Goal: Task Accomplishment & Management: Complete application form

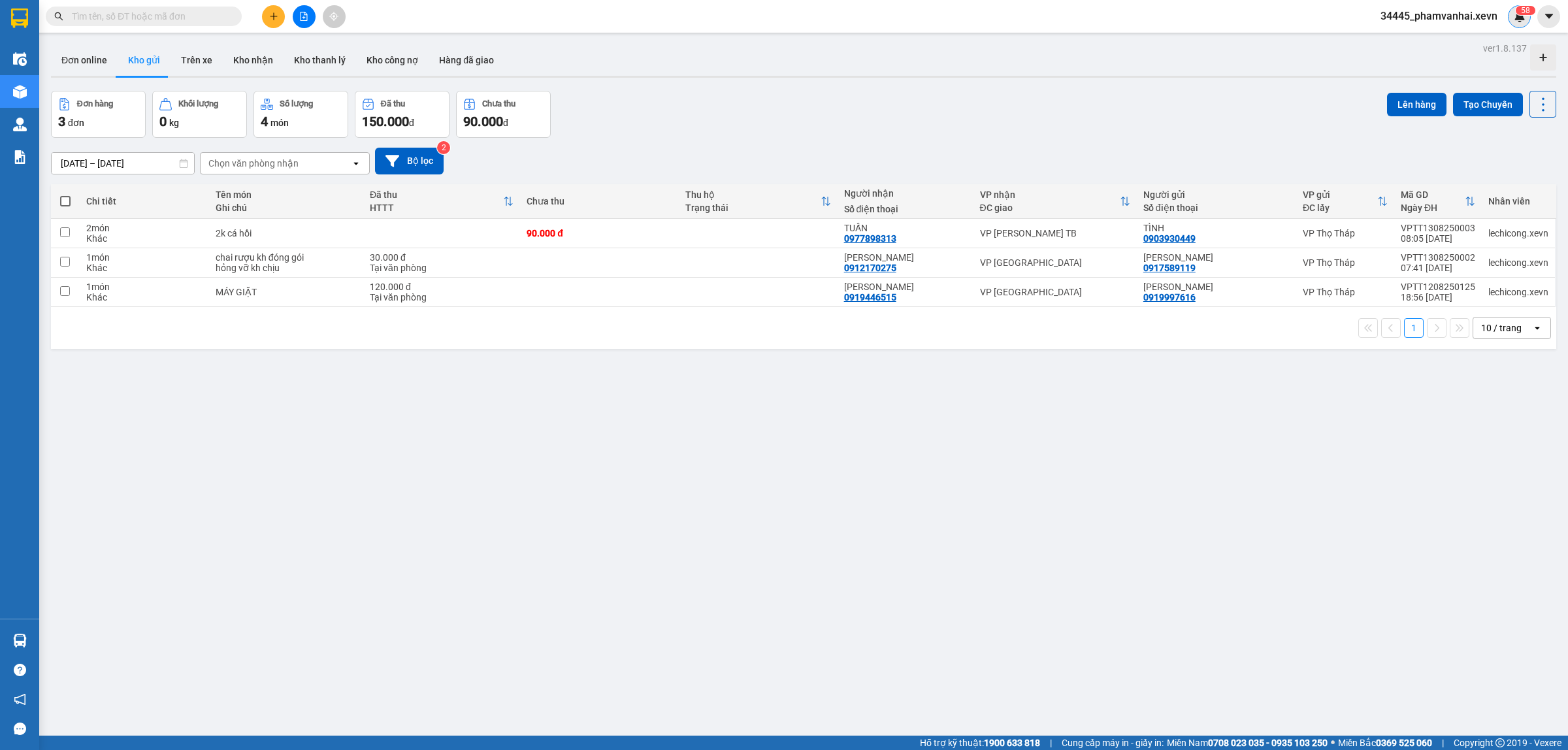
click at [1524, 13] on span "5" at bounding box center [1523, 10] width 4 height 9
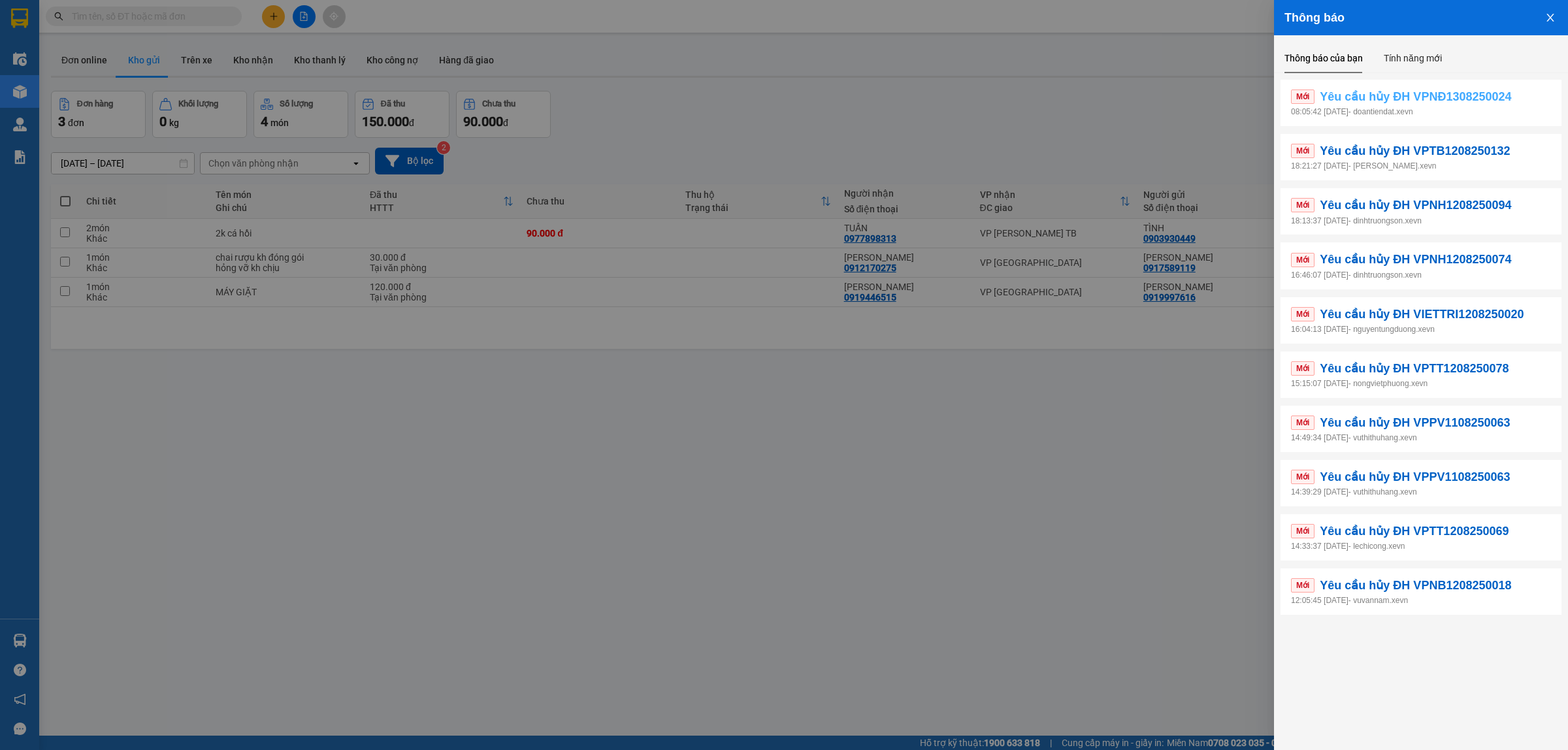
click at [1382, 95] on span "Yêu cầu hủy ĐH VPNĐ1308250024" at bounding box center [1415, 97] width 191 height 18
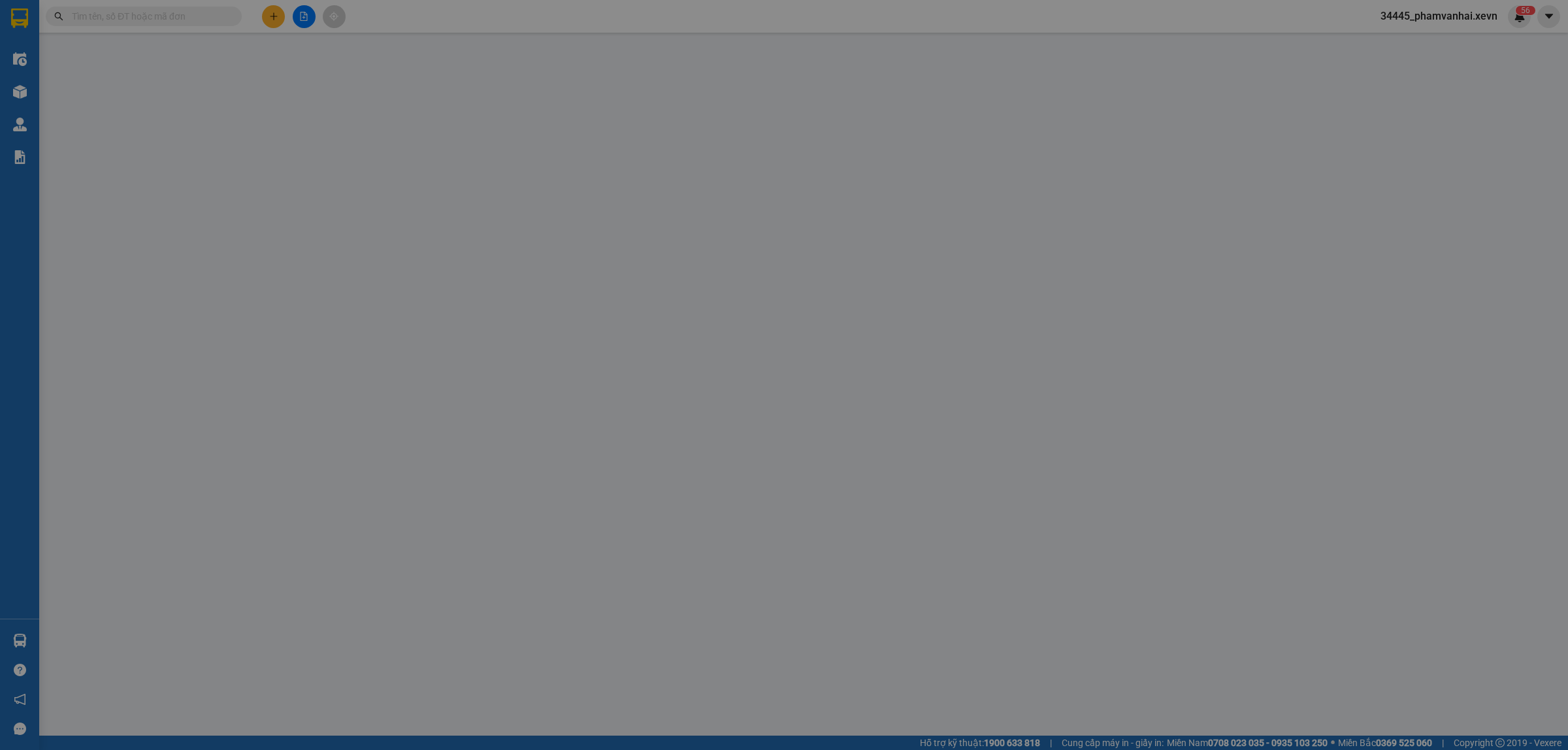
type input "0968818161"
type input "HOÀNG ANH TIẾN"
type input "0931756969"
type input "NGUYỄN THỊ HIỀN"
type input "30.000"
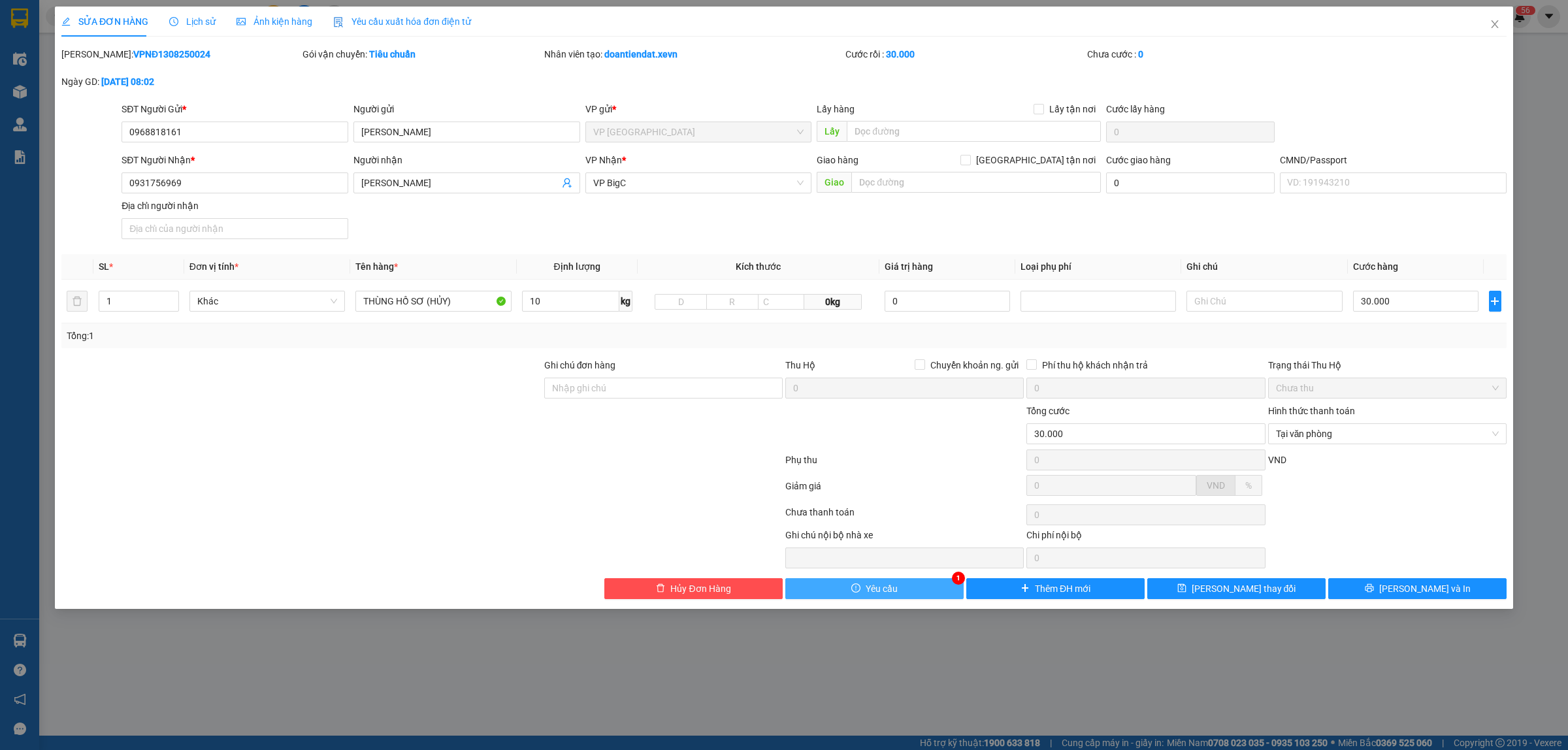
click at [923, 598] on button "Yêu cầu" at bounding box center [875, 588] width 178 height 21
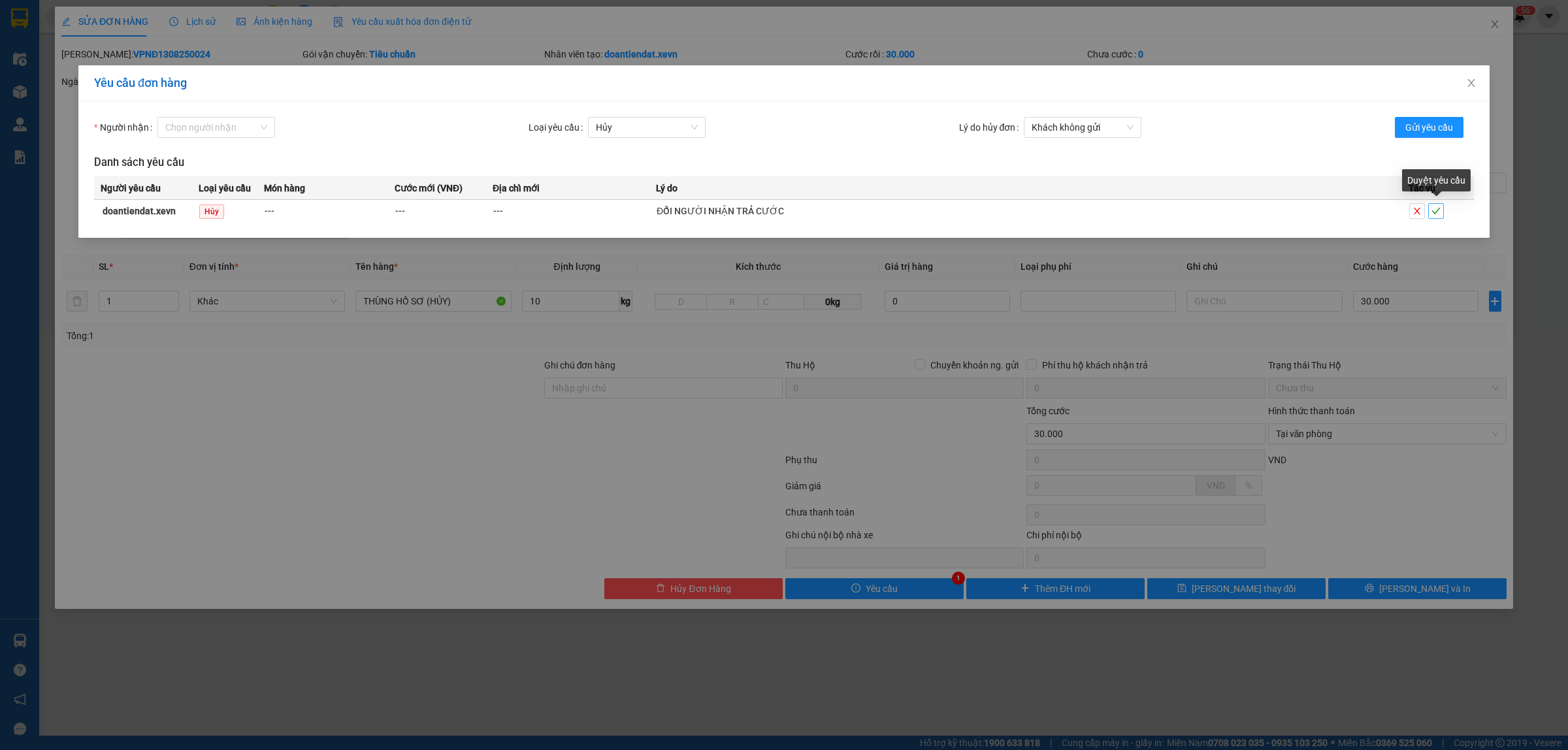
click at [1436, 209] on icon "check" at bounding box center [1436, 211] width 9 height 9
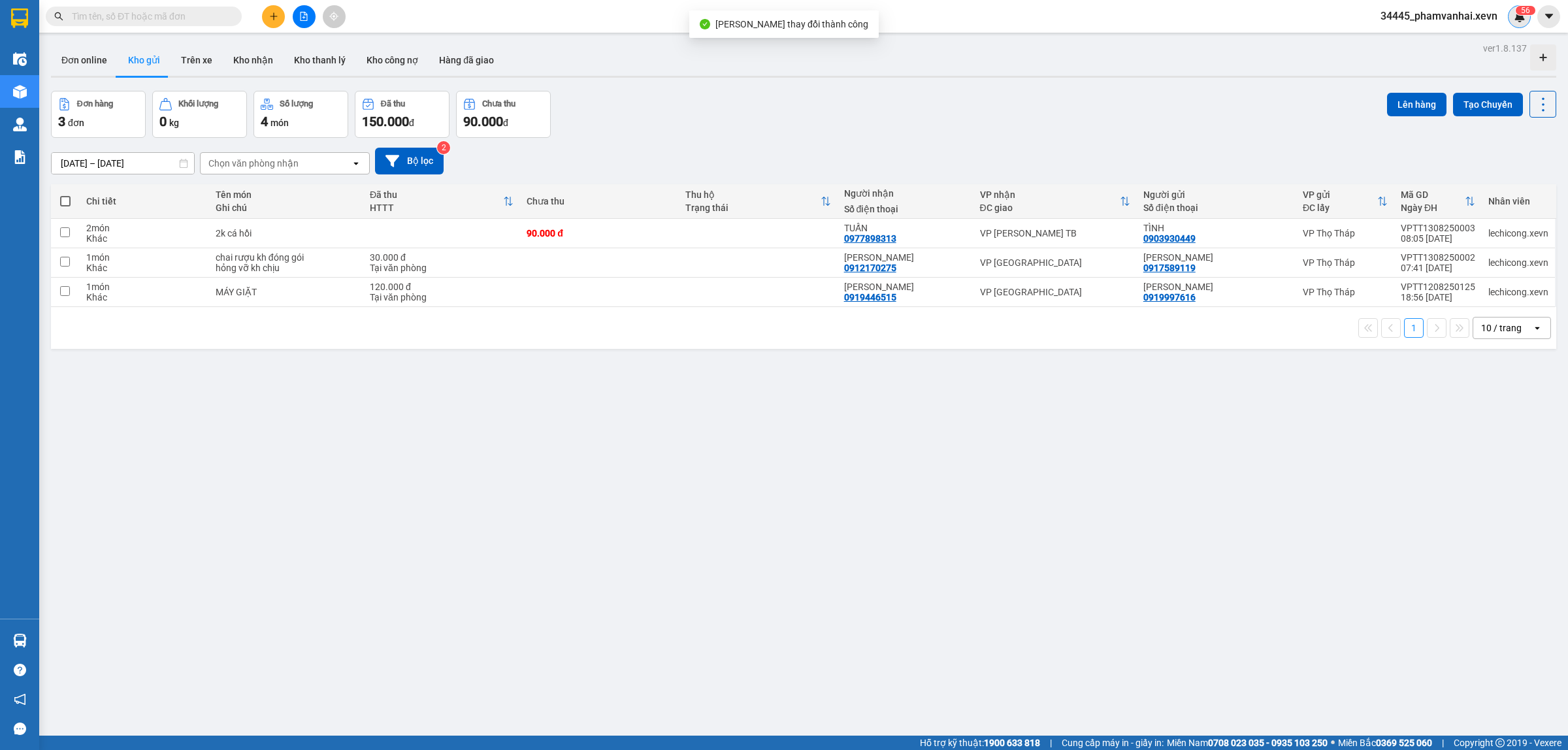
click at [1522, 19] on img at bounding box center [1520, 16] width 12 height 12
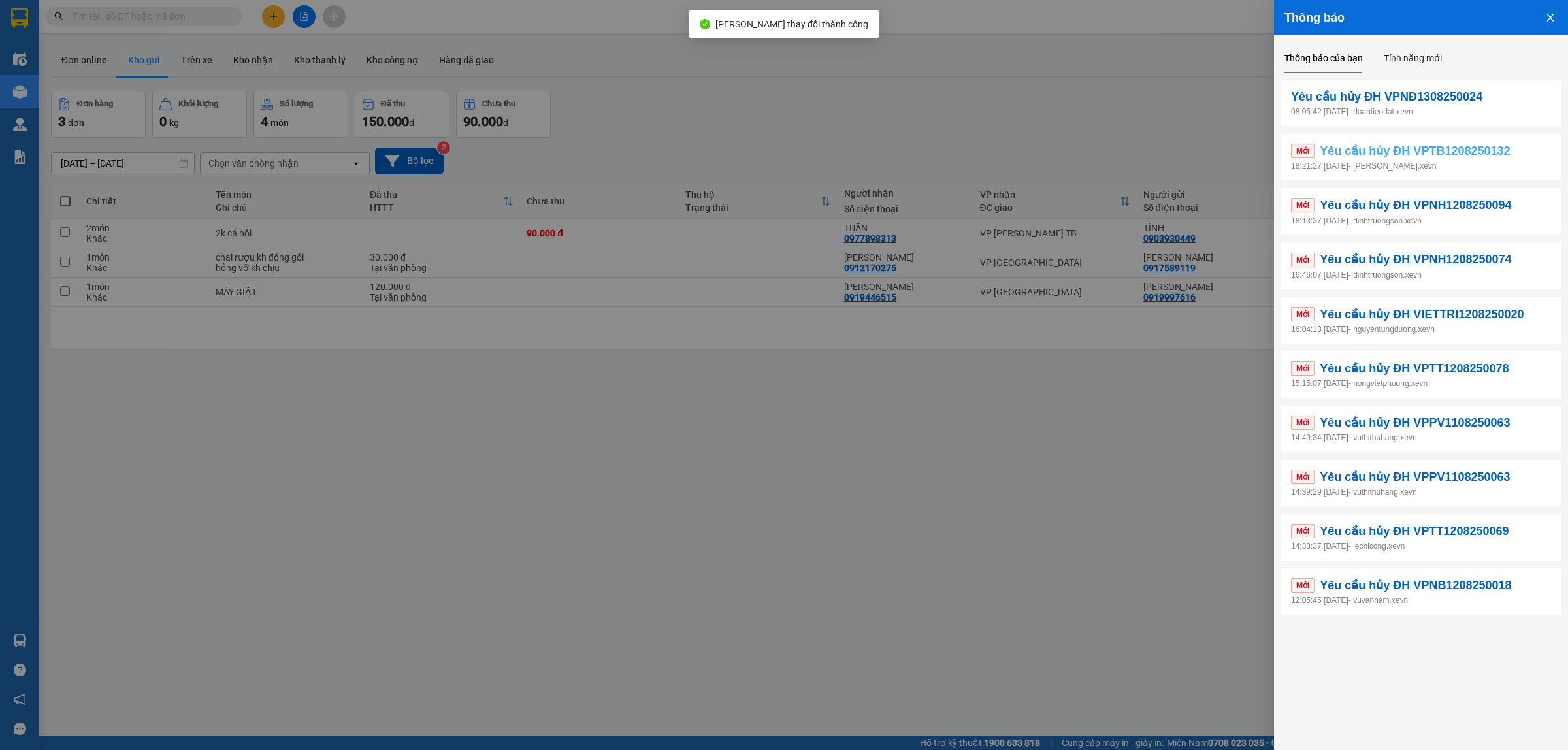
click at [1448, 151] on span "Yêu cầu hủy ĐH VPTB1208250132" at bounding box center [1415, 151] width 190 height 18
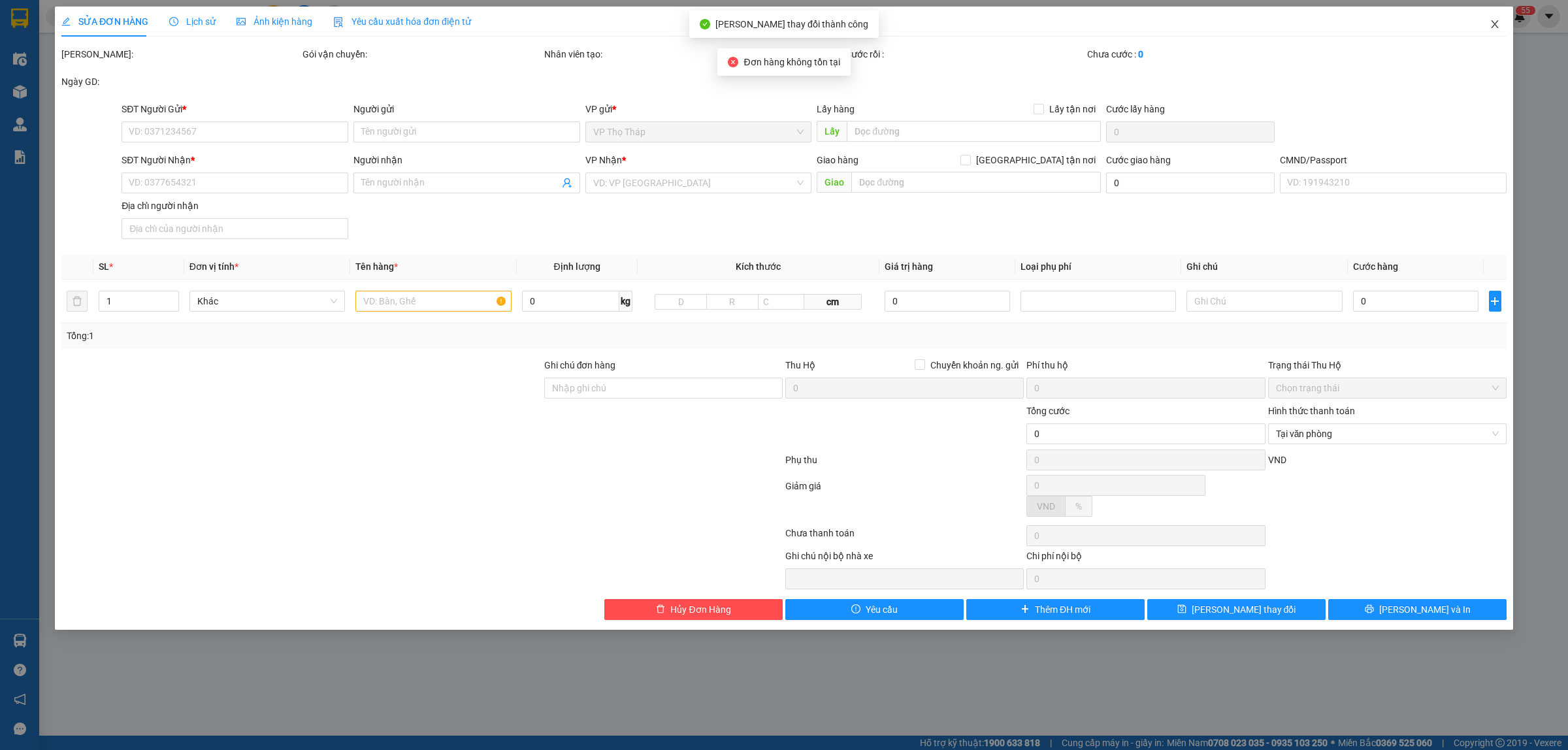
click at [1489, 29] on icon "close" at bounding box center [1495, 24] width 10 height 10
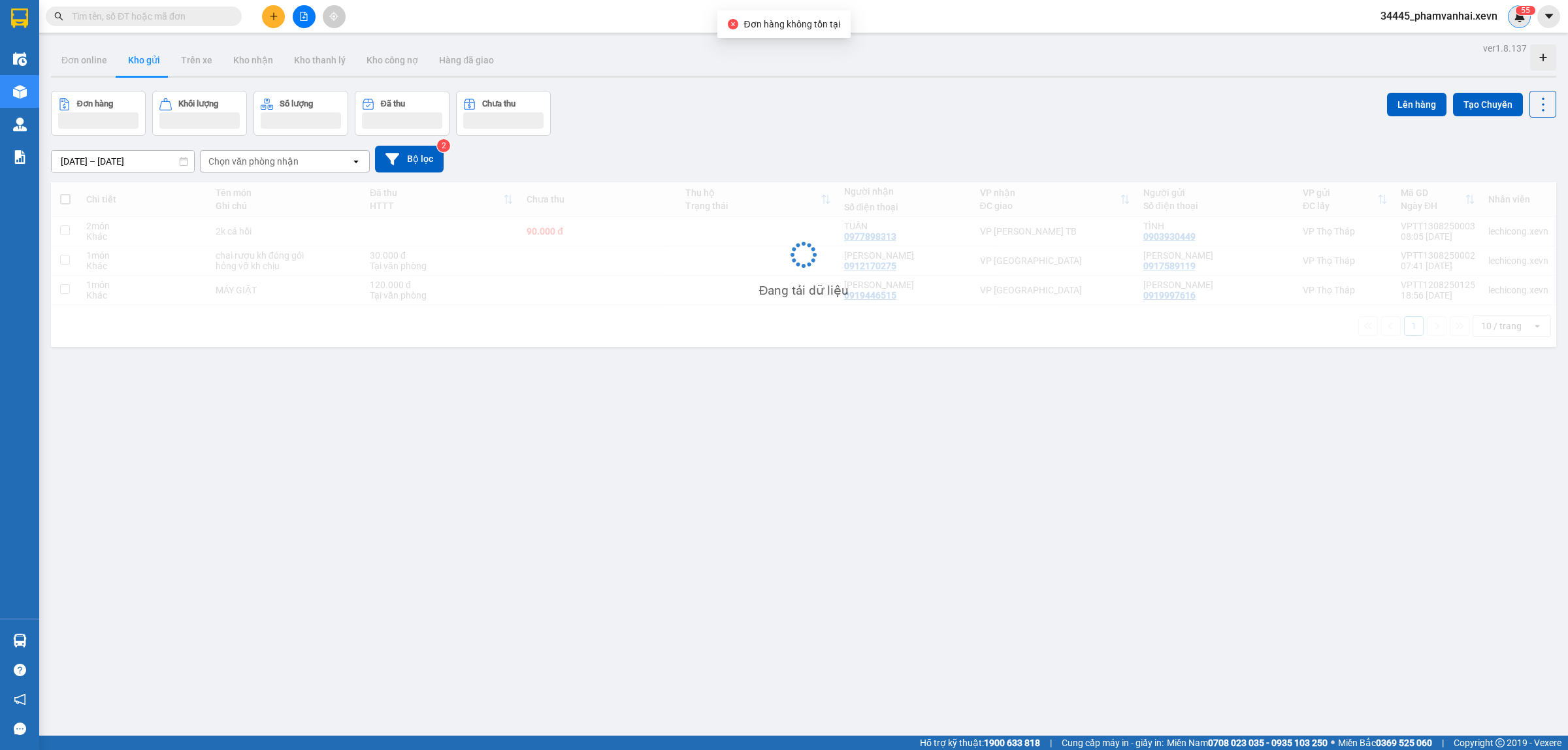
click at [1523, 20] on img at bounding box center [1520, 16] width 12 height 12
